Goal: Transaction & Acquisition: Download file/media

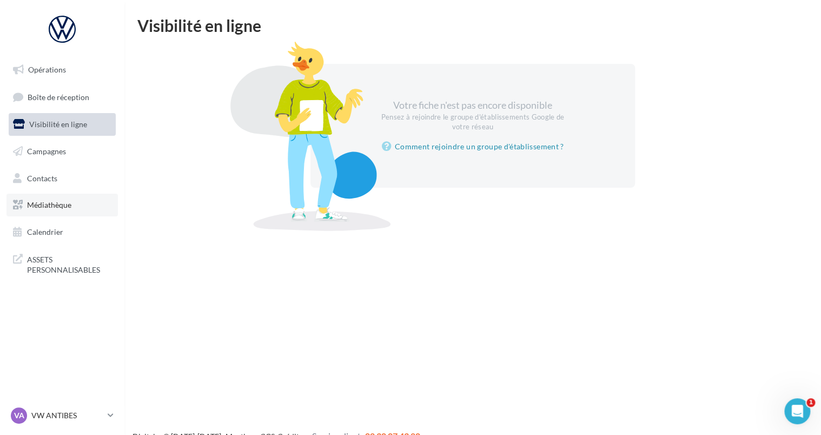
click at [54, 210] on link "Médiathèque" at bounding box center [61, 205] width 111 height 23
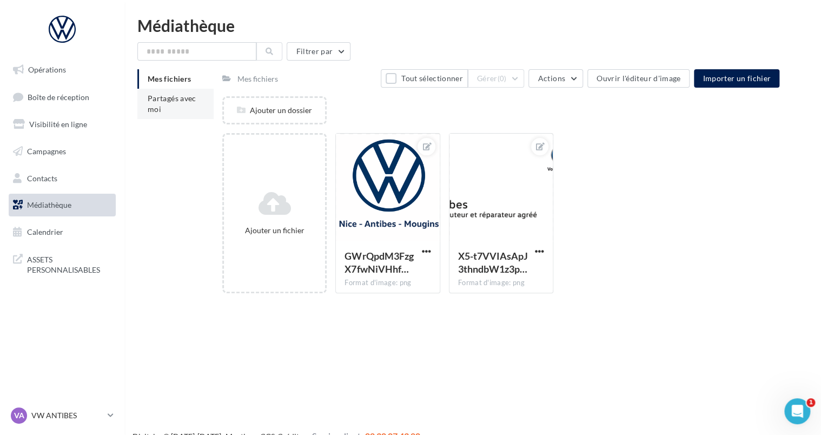
click at [175, 108] on li "Partagés avec moi" at bounding box center [175, 104] width 76 height 30
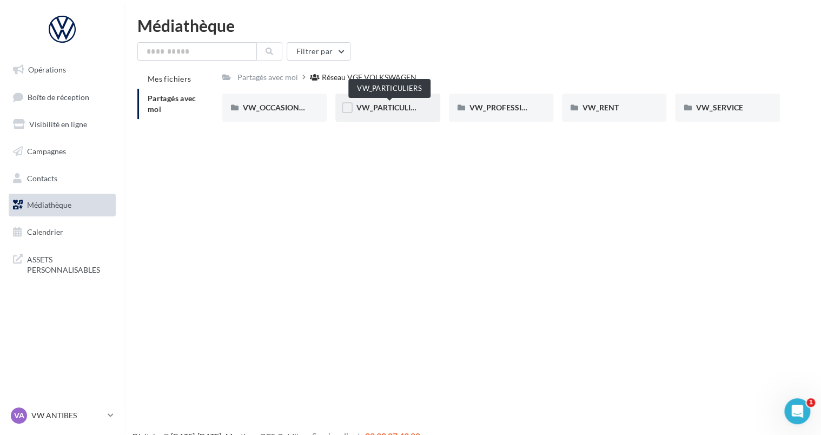
click at [366, 108] on span "VW_PARTICULIERS" at bounding box center [390, 107] width 68 height 9
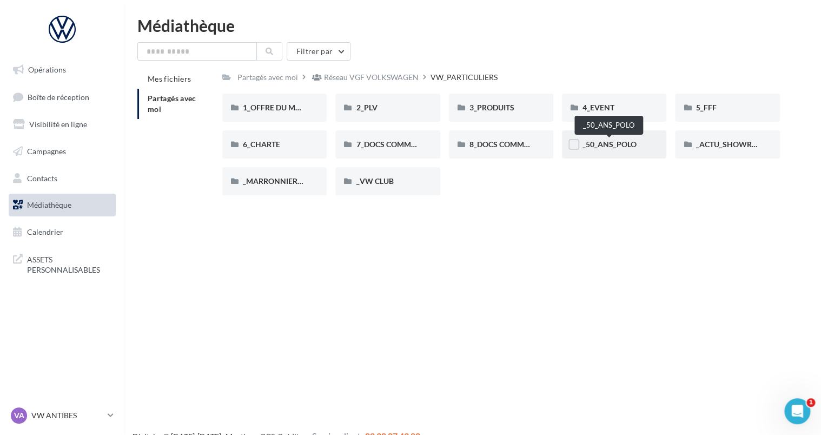
click at [623, 147] on span "_50_ANS_POLO" at bounding box center [610, 144] width 54 height 9
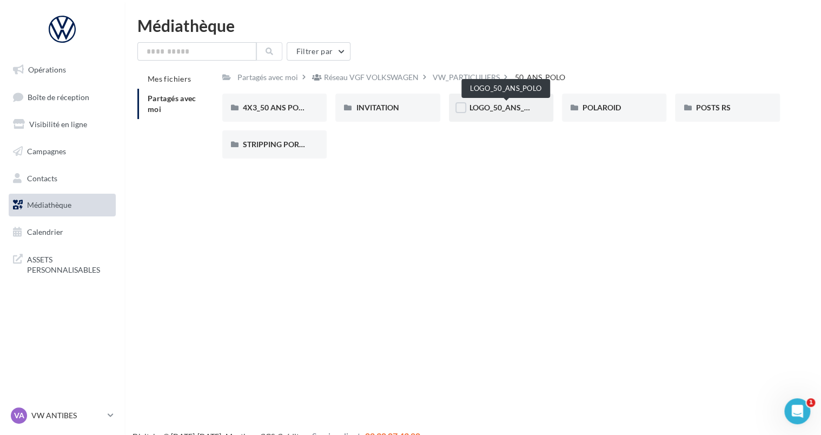
click at [486, 107] on span "LOGO_50_ANS_POLO" at bounding box center [507, 107] width 75 height 9
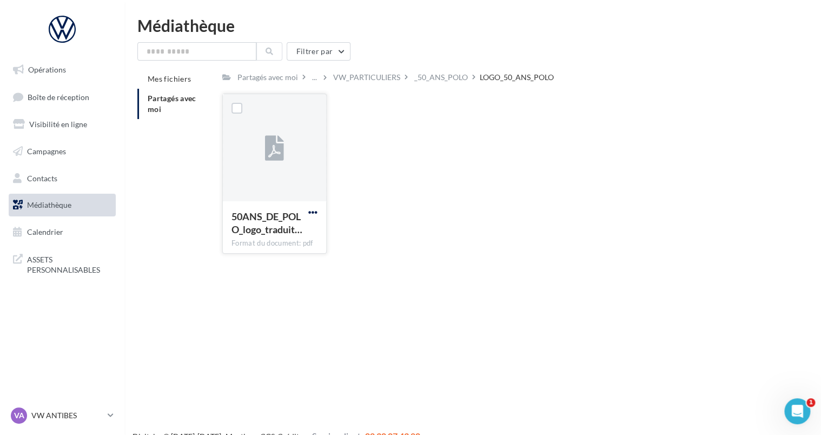
click at [317, 209] on span "button" at bounding box center [312, 212] width 9 height 9
click at [272, 234] on button "Télécharger" at bounding box center [266, 234] width 108 height 28
